Goal: Find specific page/section: Find specific page/section

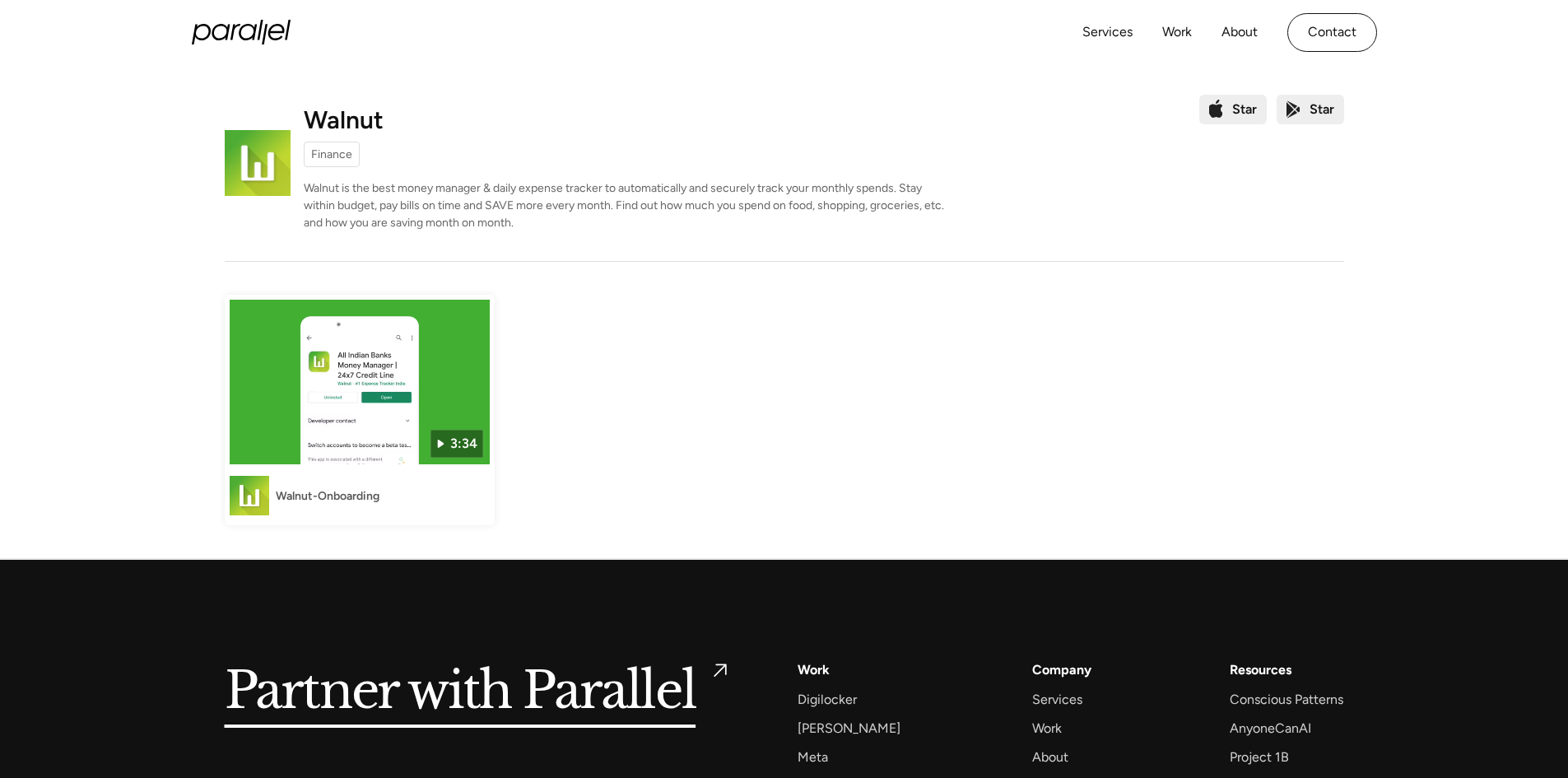
click at [533, 215] on p "Walnut is the best money manager & daily expense tracker to automatically and s…" at bounding box center [625, 205] width 642 height 52
click at [415, 399] on img at bounding box center [360, 381] width 260 height 165
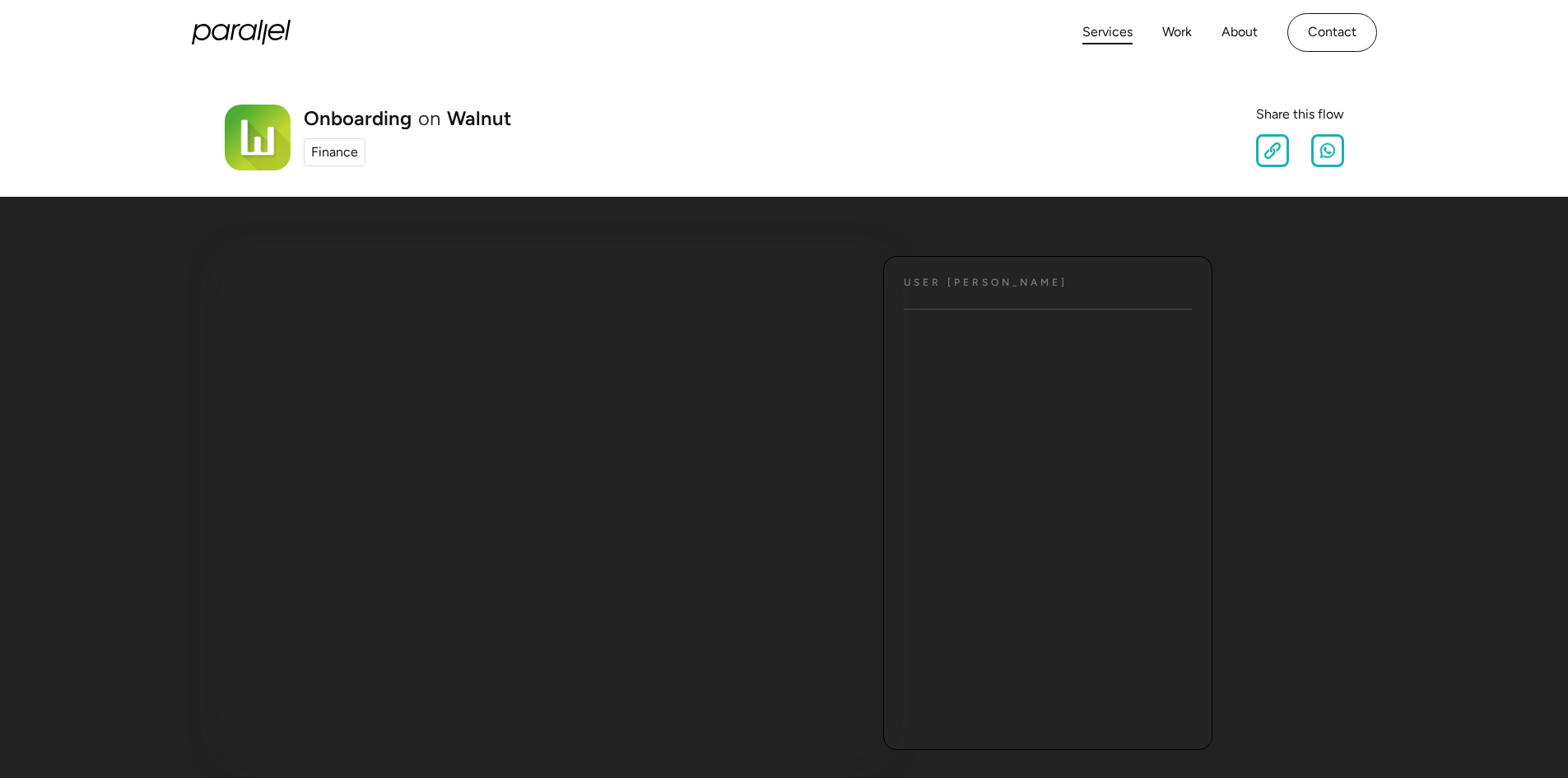
click at [1114, 39] on link "Services" at bounding box center [1107, 32] width 50 height 24
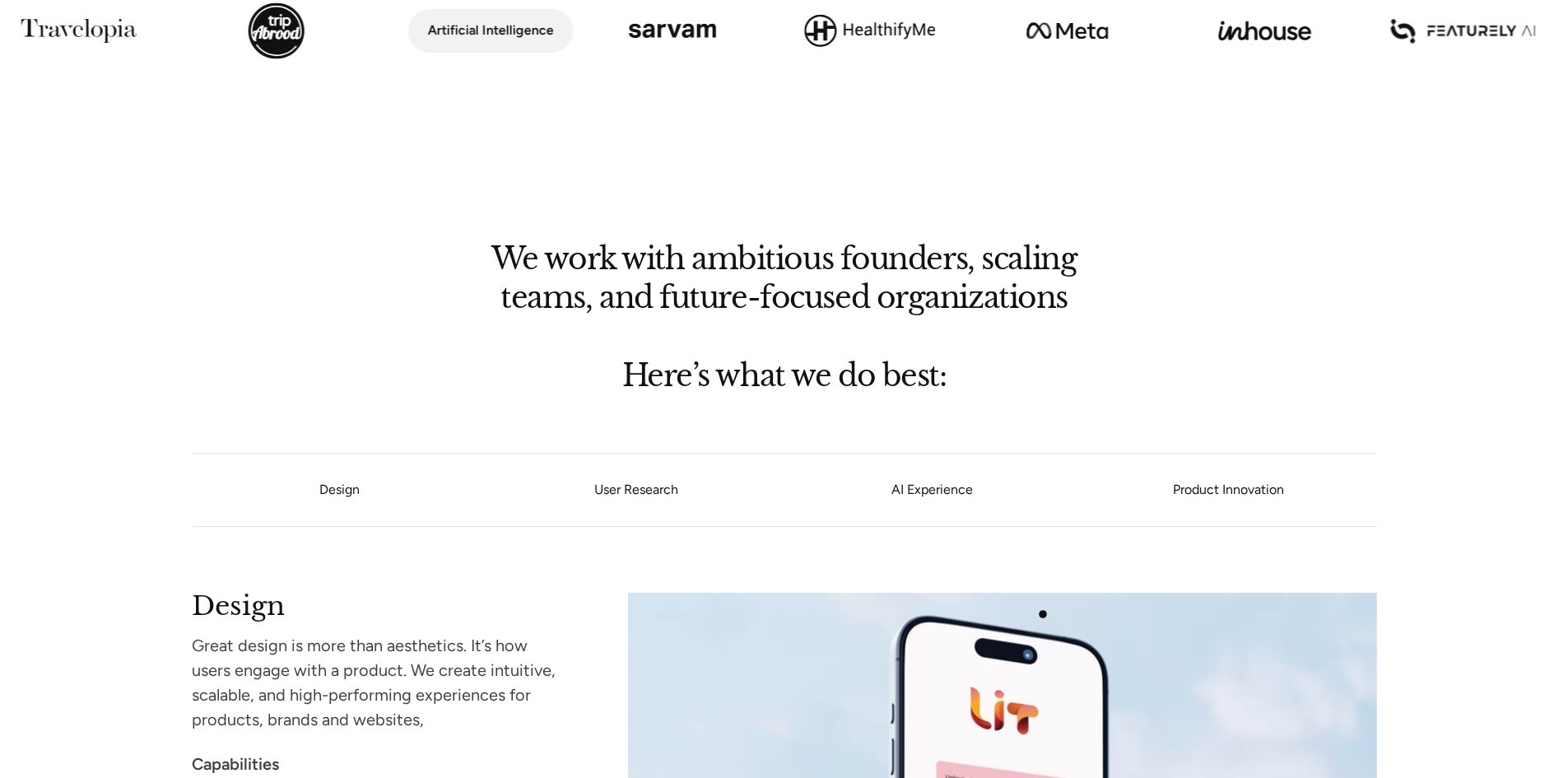
scroll to position [1152, 0]
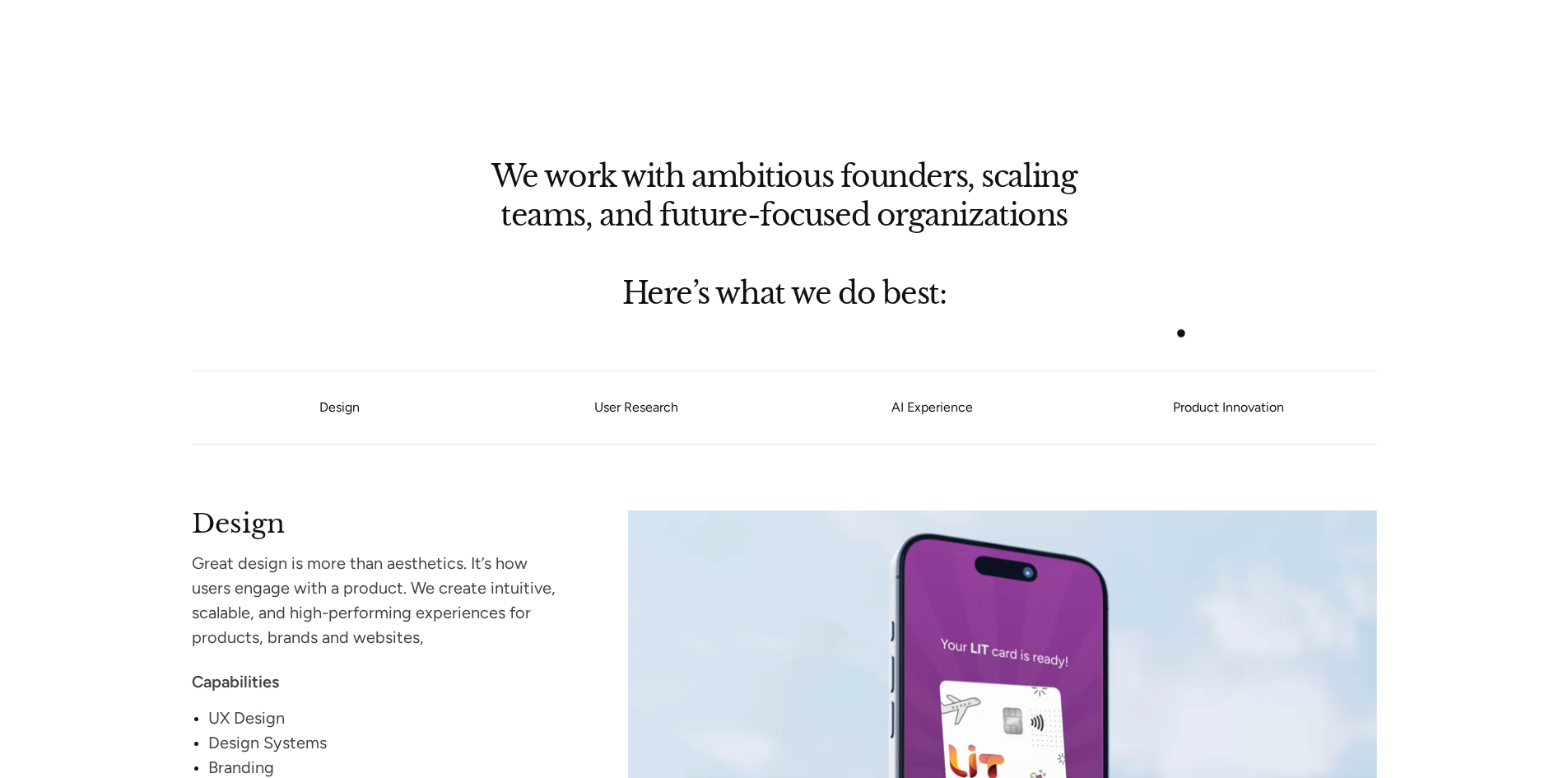
click at [1182, 333] on div at bounding box center [784, 351] width 1568 height 40
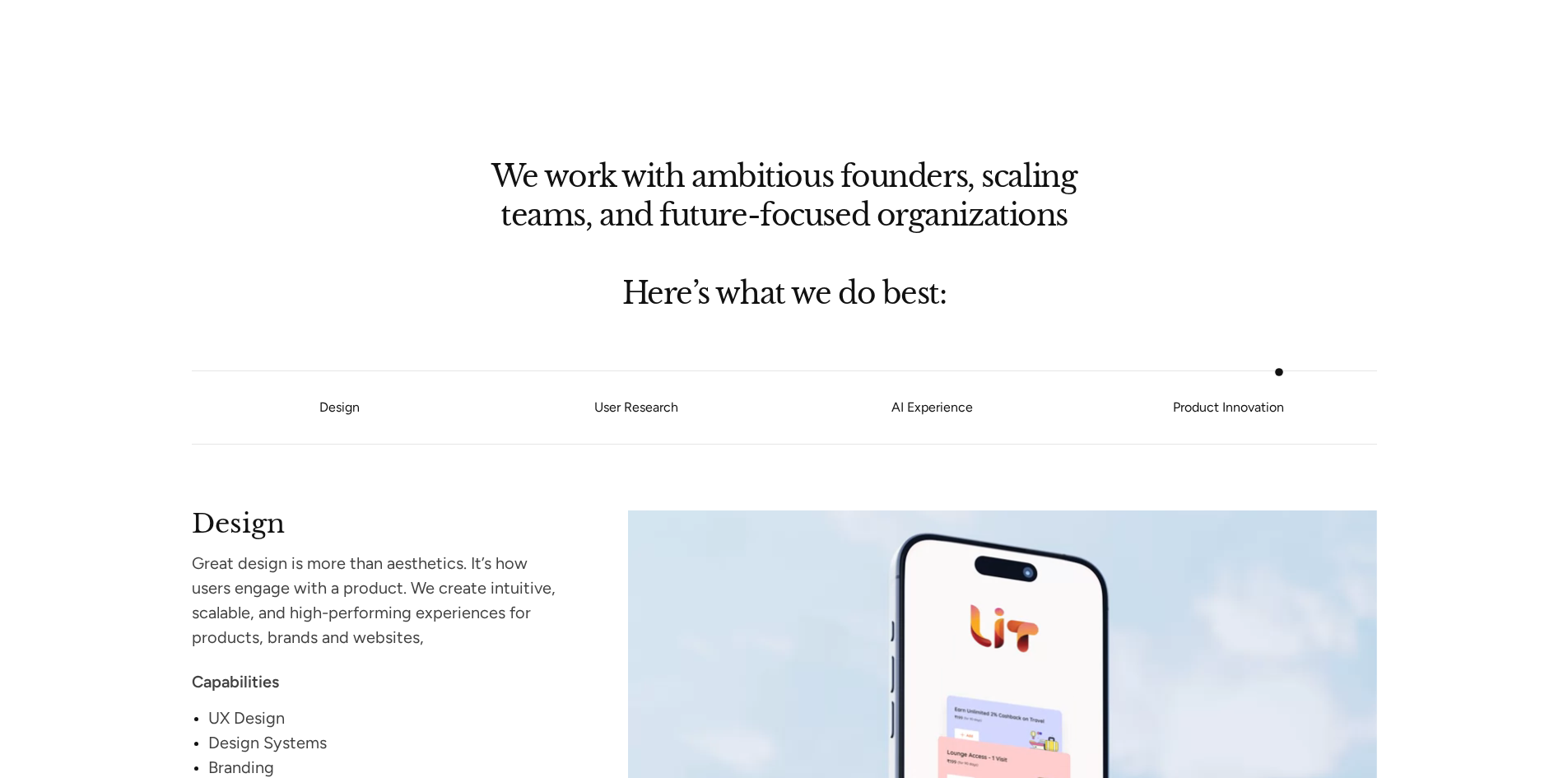
click at [1279, 372] on ul "Design User Research AI Experience Product Innovation" at bounding box center [785, 407] width 1185 height 74
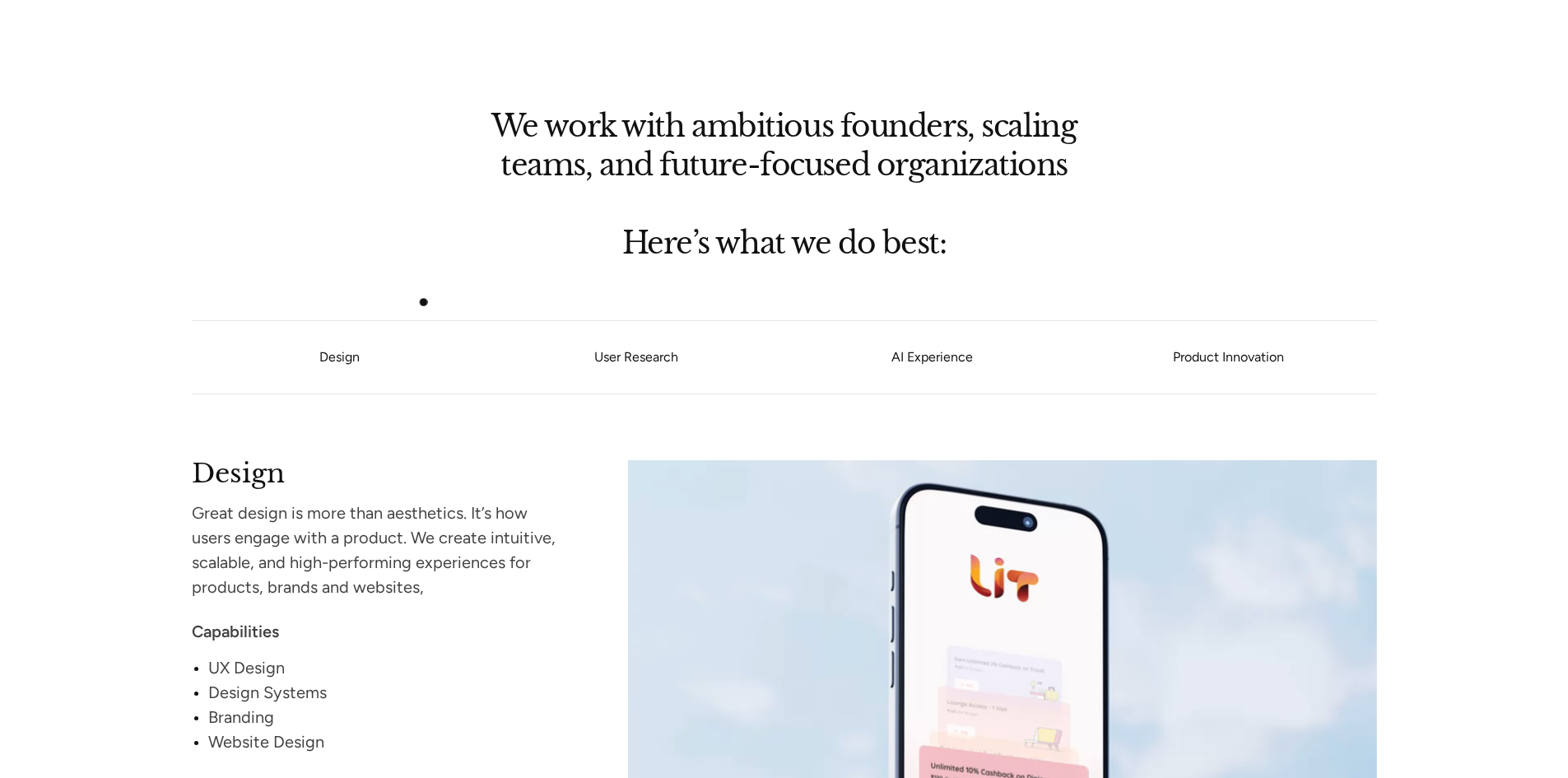
scroll to position [1317, 0]
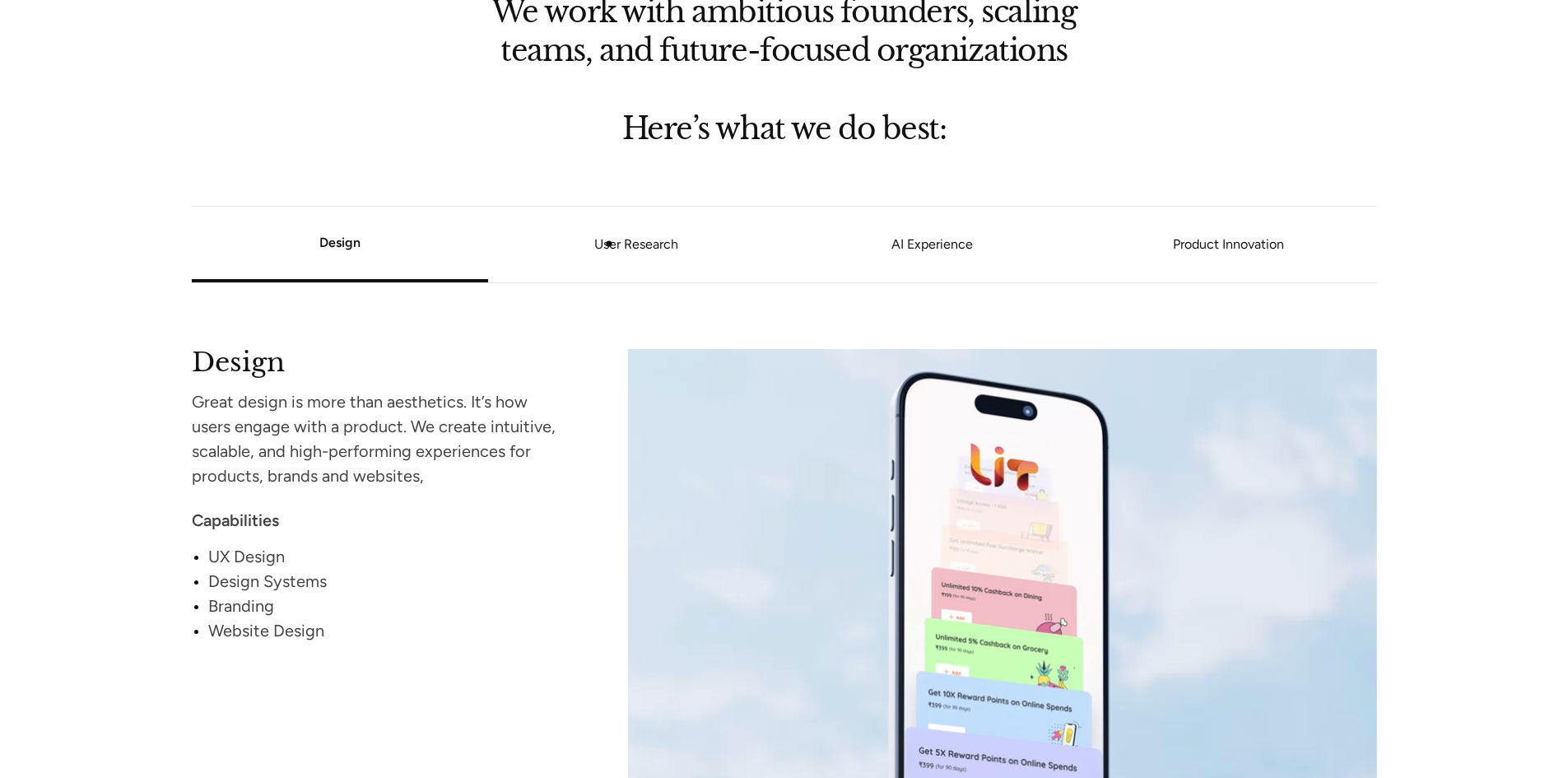
click at [609, 243] on link "User Research" at bounding box center [636, 244] width 296 height 9
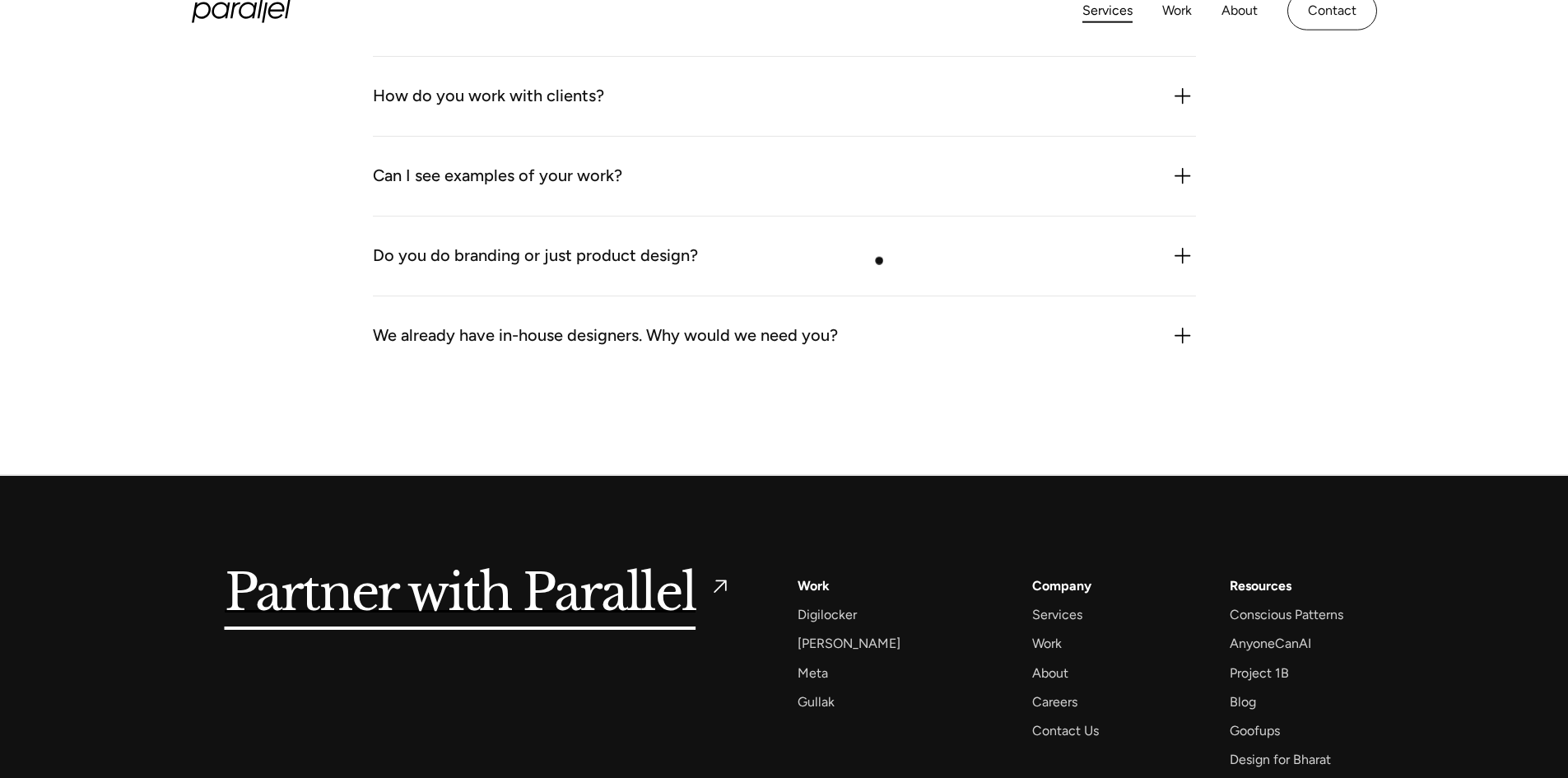
scroll to position [5000, 0]
